Goal: Task Accomplishment & Management: Manage account settings

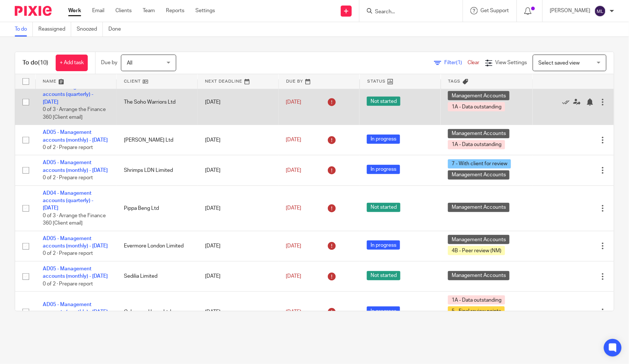
scroll to position [199, 0]
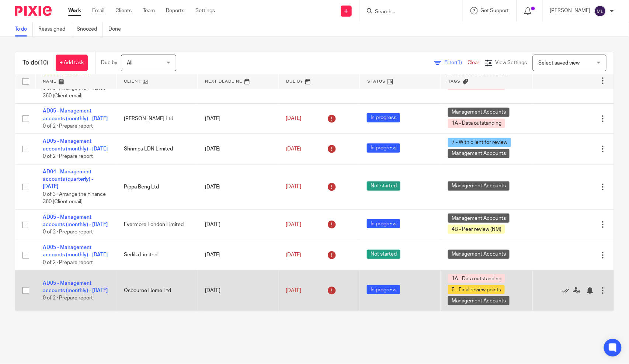
click at [68, 290] on td "AD05 - Management accounts (monthly) - July 31, 2025 0 of 2 · Prepare report" at bounding box center [75, 290] width 81 height 41
click at [69, 288] on link "AD05 - Management accounts (monthly) - July 31, 2025" at bounding box center [75, 287] width 65 height 13
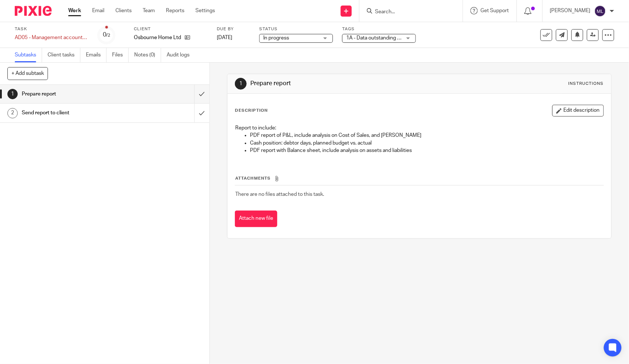
click at [349, 35] on span "1A - Data outstanding + 2" at bounding box center [373, 38] width 55 height 8
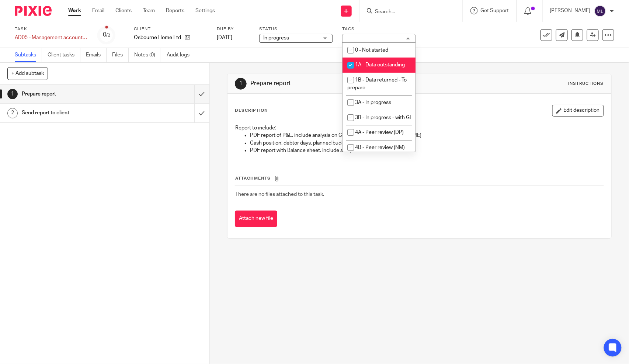
click at [360, 67] on span "1A - Data outstanding" at bounding box center [380, 64] width 50 height 5
checkbox input "false"
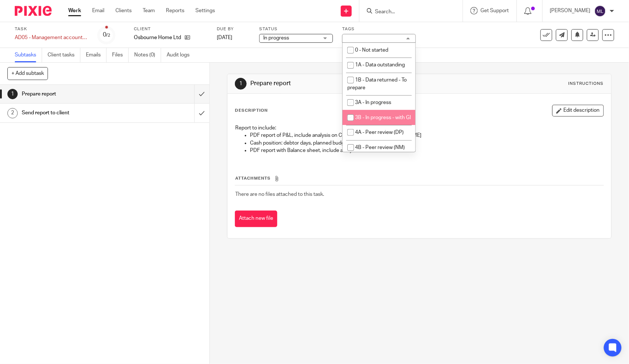
scroll to position [41, 0]
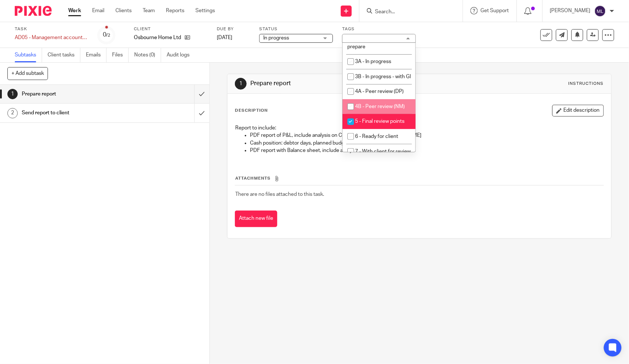
click at [362, 109] on span "4B - Peer review (NM)" at bounding box center [380, 106] width 50 height 5
checkbox input "true"
click at [368, 129] on li "5 - Final review points" at bounding box center [378, 121] width 73 height 15
checkbox input "false"
click at [445, 101] on div "Description Edit description Report to include: PDF report of P&L, include anal…" at bounding box center [419, 166] width 384 height 144
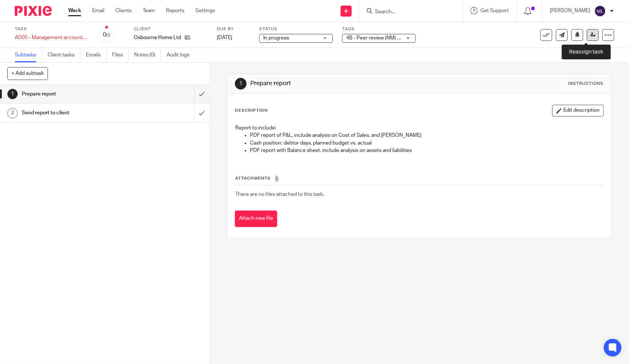
click at [587, 31] on link at bounding box center [593, 35] width 12 height 12
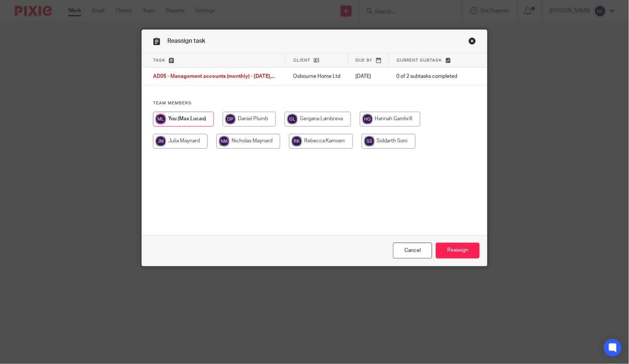
click at [255, 149] on input "radio" at bounding box center [248, 141] width 64 height 15
radio input "true"
click at [438, 243] on input "Reassign" at bounding box center [458, 251] width 44 height 16
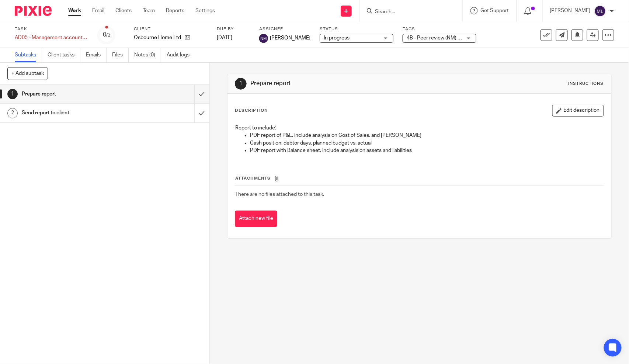
click at [74, 9] on link "Work" at bounding box center [74, 10] width 13 height 7
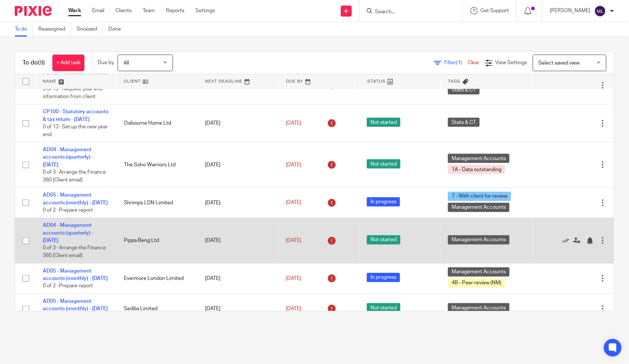
scroll to position [82, 0]
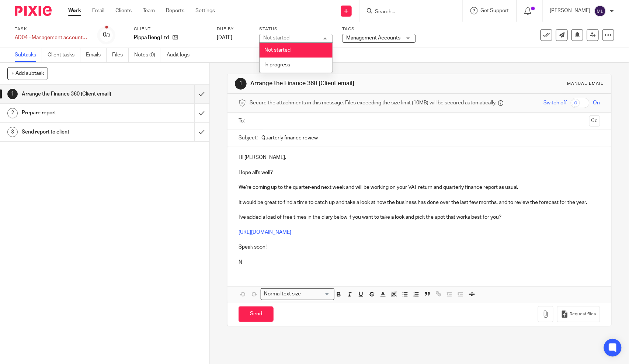
click at [357, 45] on div "Task AD04 - Management accounts (quarterly) - [DATE] Save AD04 - Management acc…" at bounding box center [314, 35] width 629 height 26
click at [360, 41] on span "Management Accounts" at bounding box center [373, 38] width 55 height 8
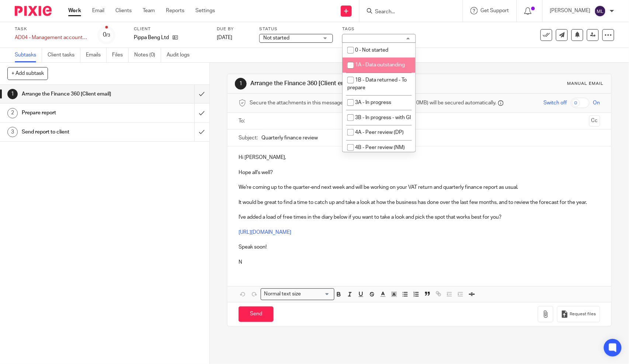
click at [370, 66] on span "1A - Data outstanding" at bounding box center [380, 64] width 50 height 5
checkbox input "true"
click at [464, 67] on div "1 Arrange the Finance 360 [Client email] Manual email Secure the attachments in…" at bounding box center [419, 200] width 384 height 275
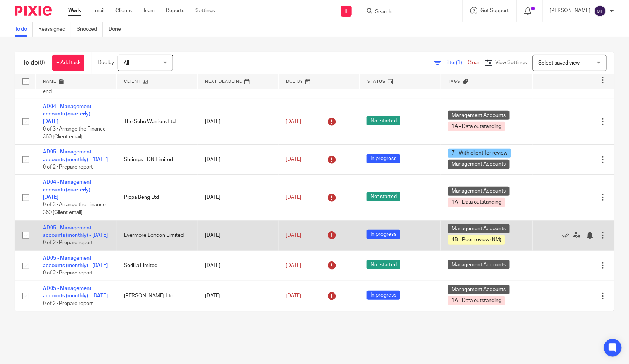
scroll to position [159, 0]
